Goal: Find specific page/section: Find specific page/section

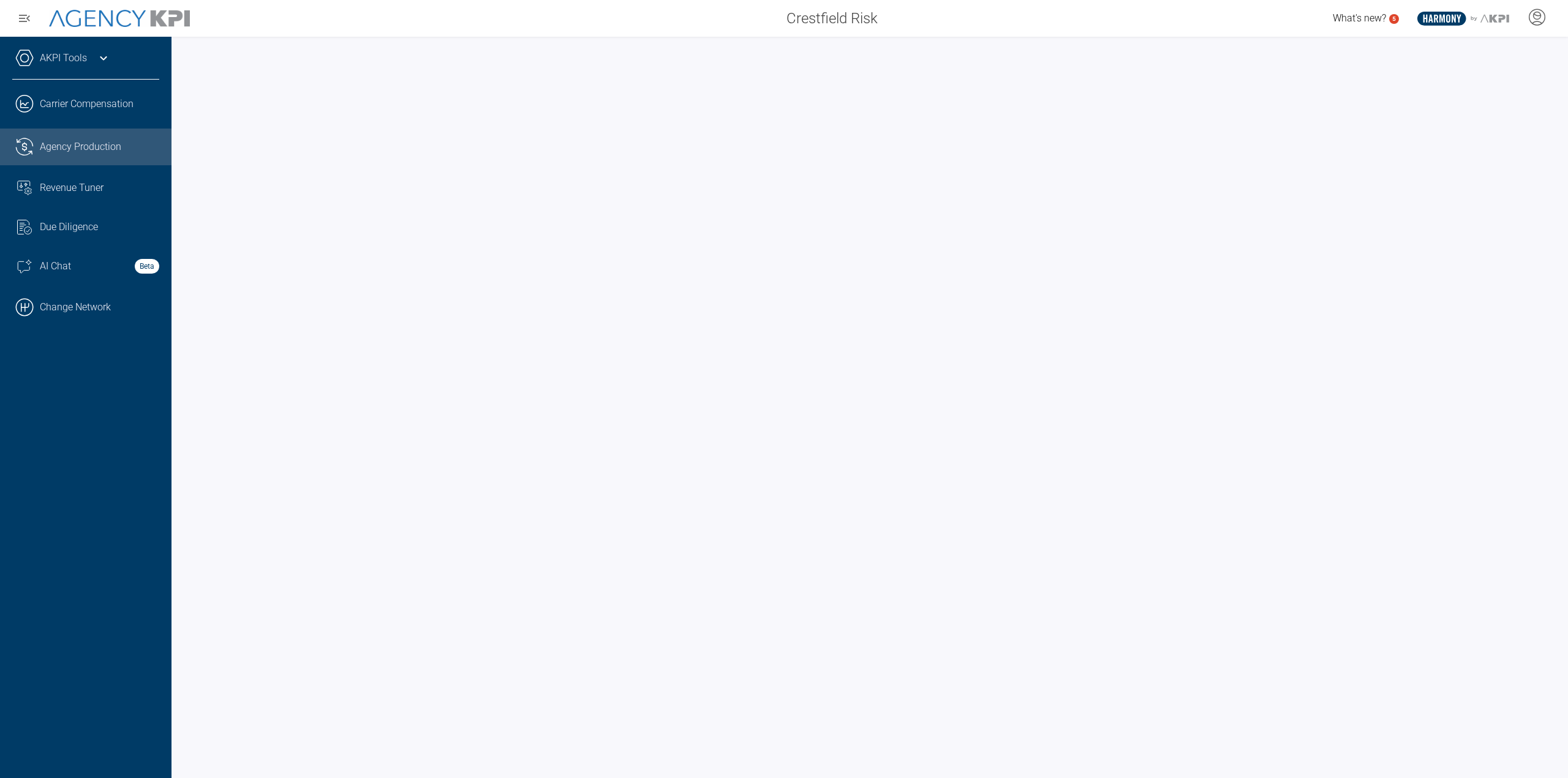
drag, startPoint x: 93, startPoint y: 308, endPoint x: 186, endPoint y: 260, distance: 104.7
click at [93, 308] on link ".cls-1{fill:none;stroke:#000;stroke-linecap:round;stroke-linejoin:round;stroke-…" at bounding box center [86, 307] width 171 height 37
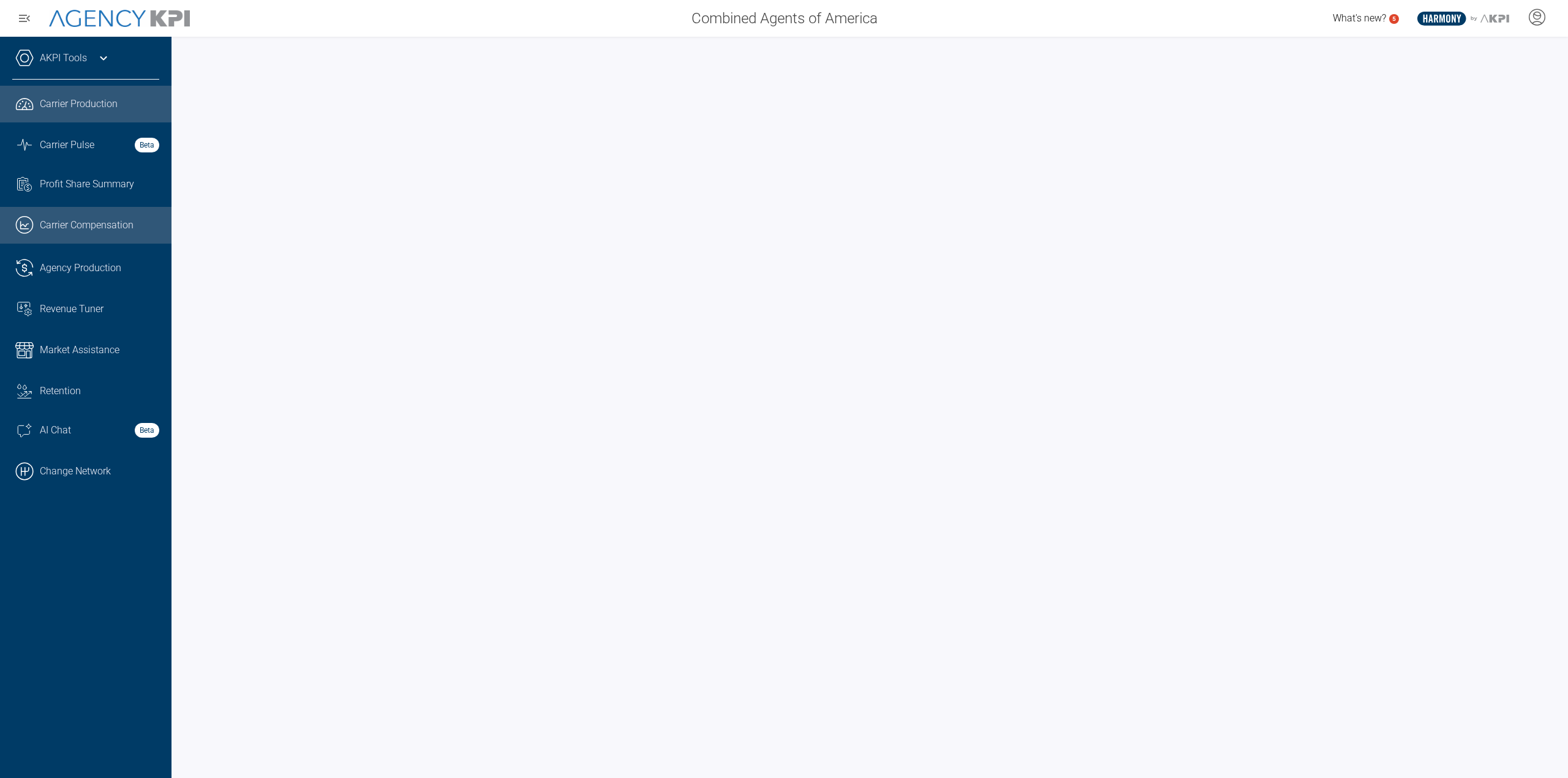
click at [108, 215] on link ".cls-1{fill:none;stroke:#221f20;stroke-linecap:round;stroke-linejoin:round;stro…" at bounding box center [86, 225] width 171 height 37
click at [72, 49] on div "AKPI Tools" at bounding box center [86, 64] width 147 height 30
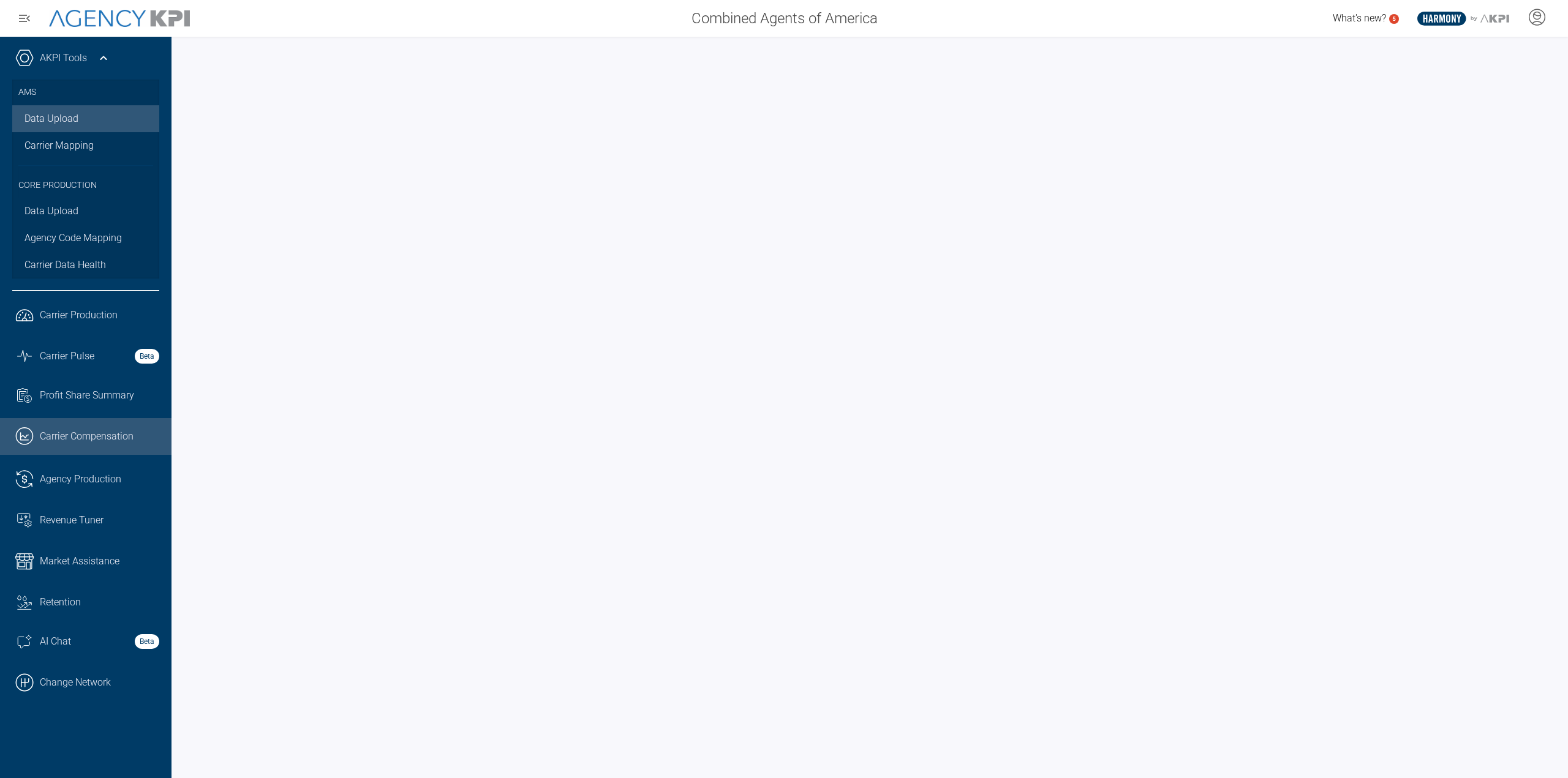
click at [71, 114] on link "Data Upload" at bounding box center [86, 119] width 147 height 27
